Goal: Find specific page/section: Find specific page/section

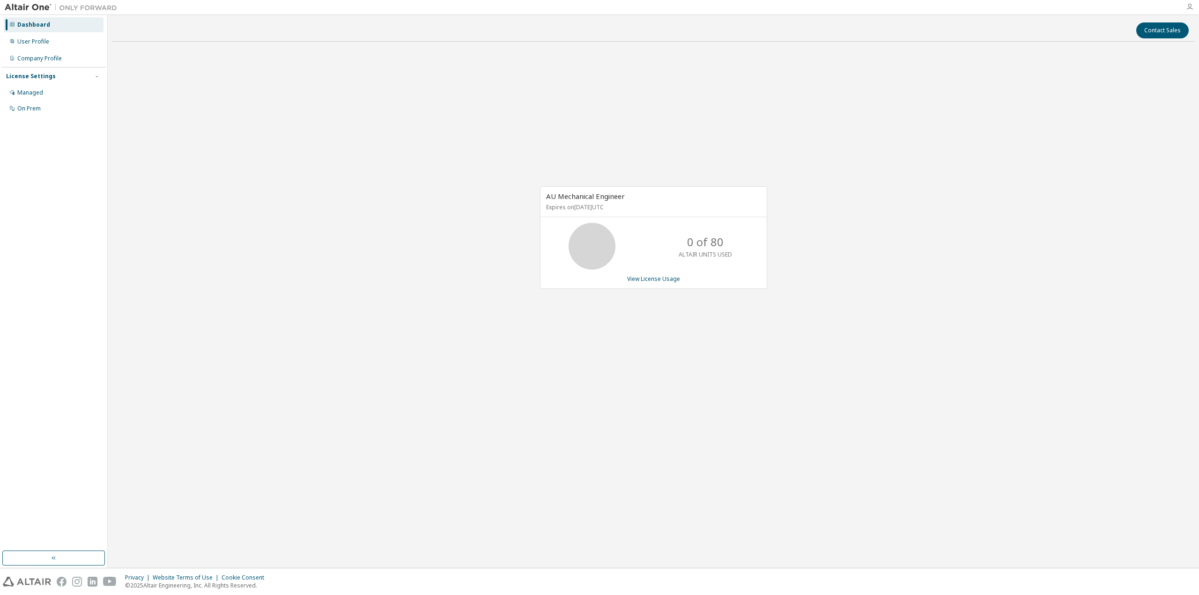
click at [1187, 6] on icon "button" at bounding box center [1189, 6] width 7 height 7
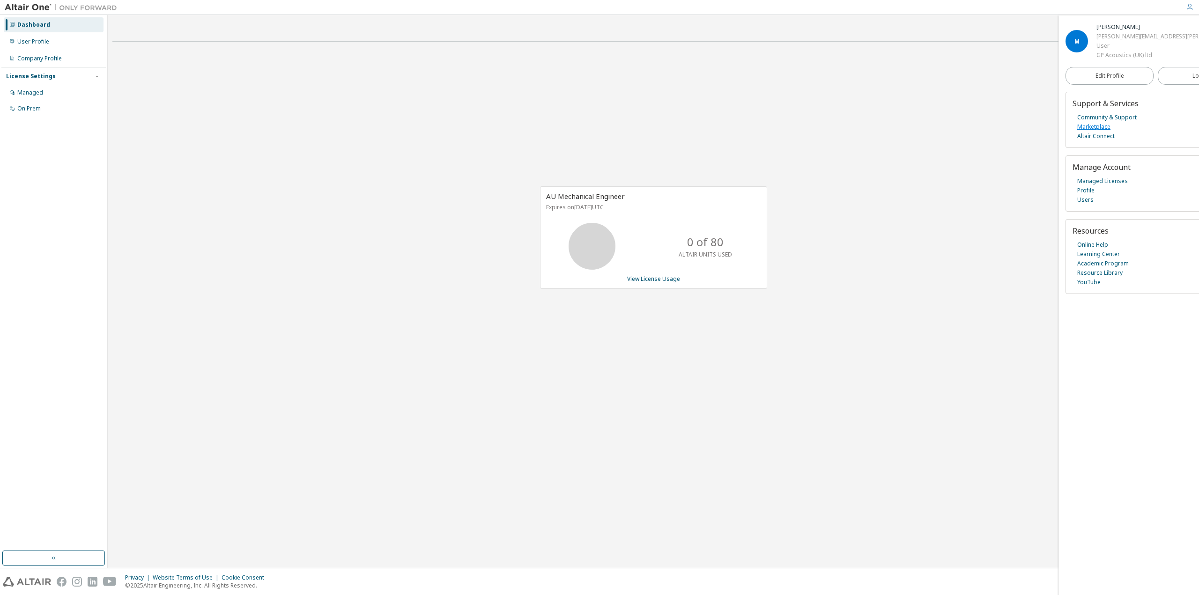
click at [1096, 127] on link "Marketplace" at bounding box center [1093, 126] width 33 height 9
